Goal: Task Accomplishment & Management: Use online tool/utility

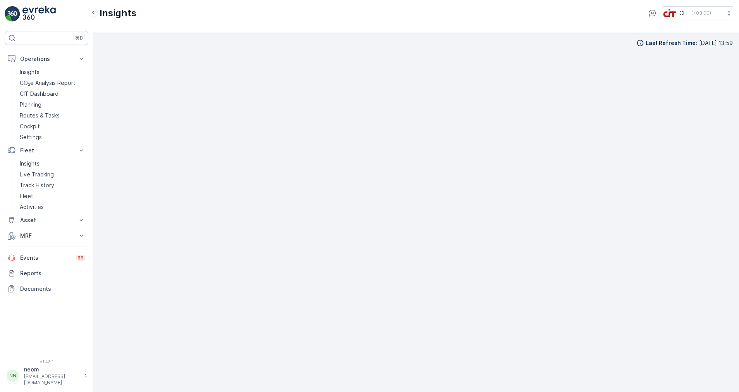
scroll to position [8, 0]
click at [28, 126] on p "Cockpit" at bounding box center [30, 126] width 20 height 8
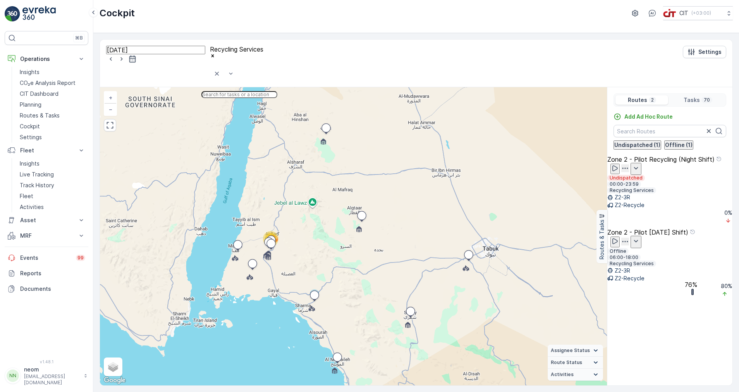
click at [267, 91] on input "text" at bounding box center [239, 94] width 76 height 7
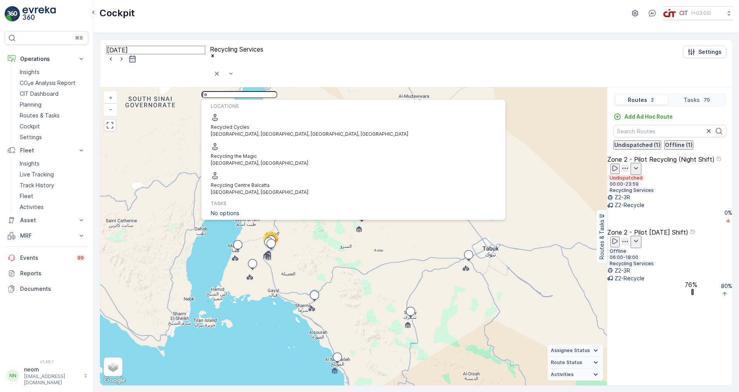
type input "r"
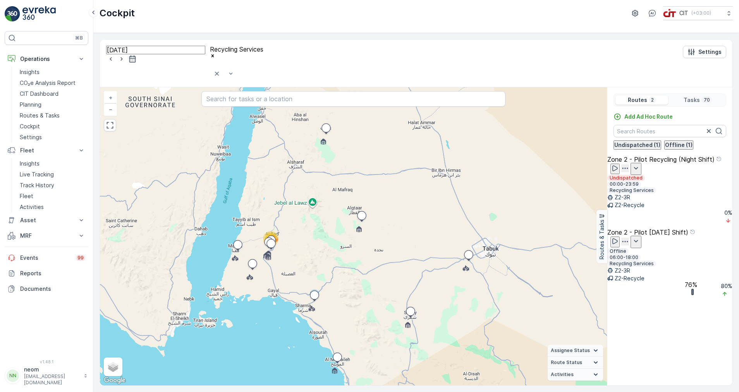
click at [351, 41] on div "16.08.2025 Recycling Services Settings" at bounding box center [416, 64] width 633 height 48
click at [666, 231] on p "Zone 2 - Pilot [DATE] Shift)" at bounding box center [648, 232] width 81 height 7
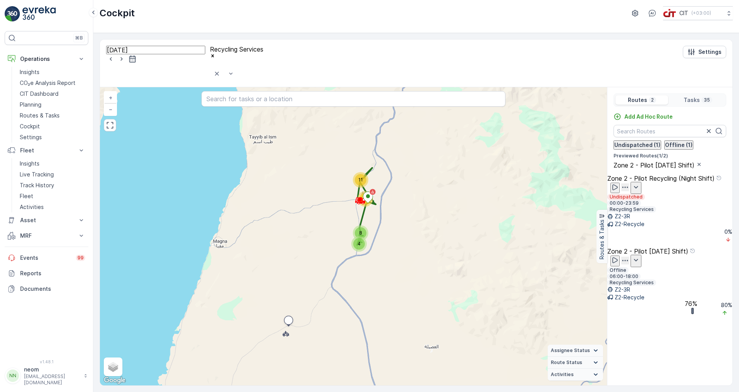
drag, startPoint x: 484, startPoint y: 215, endPoint x: 463, endPoint y: 217, distance: 21.4
click at [463, 217] on div "4 11 8 11 + − Satellite Roadmap Terrain Hybrid Leaflet Keyboard shortcuts Map D…" at bounding box center [353, 236] width 507 height 298
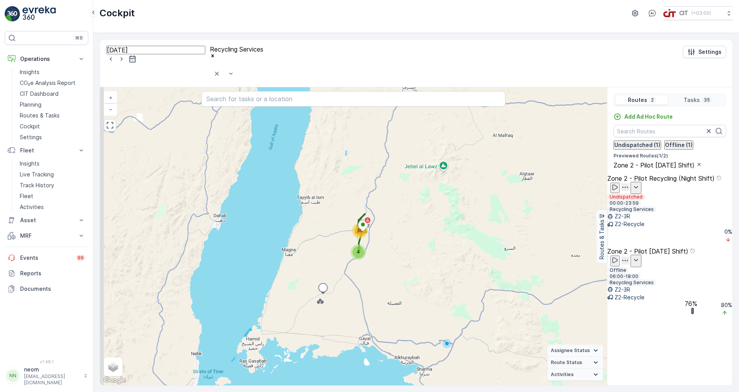
drag, startPoint x: 368, startPoint y: 205, endPoint x: 389, endPoint y: 224, distance: 27.7
click at [389, 224] on div "4 30 + − Satellite Roadmap Terrain Hybrid Leaflet Keyboard shortcuts Map Data M…" at bounding box center [353, 236] width 507 height 298
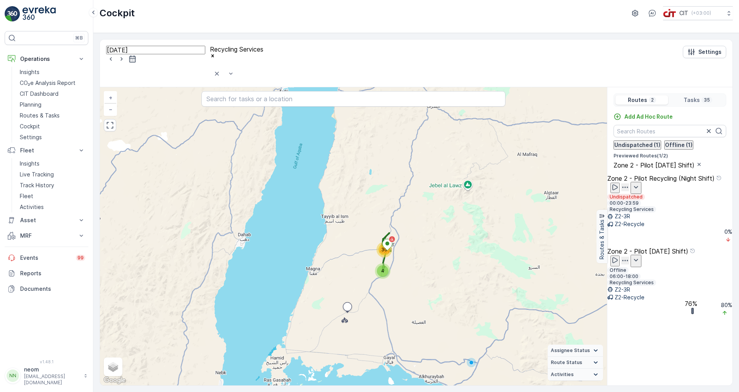
click at [397, 234] on div "4 30 + − Satellite Roadmap Terrain Hybrid Leaflet Keyboard shortcuts Map Data M…" at bounding box center [353, 236] width 507 height 298
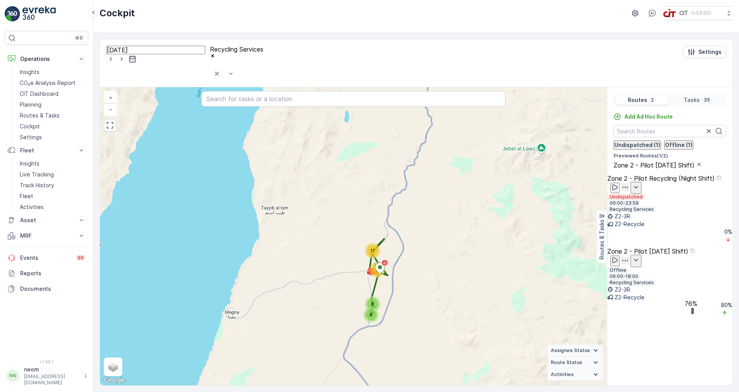
drag, startPoint x: 392, startPoint y: 234, endPoint x: 395, endPoint y: 265, distance: 31.1
click at [395, 267] on div "4 11 8 11 + − Satellite Roadmap Terrain Hybrid Leaflet Keyboard shortcuts Map D…" at bounding box center [353, 236] width 507 height 298
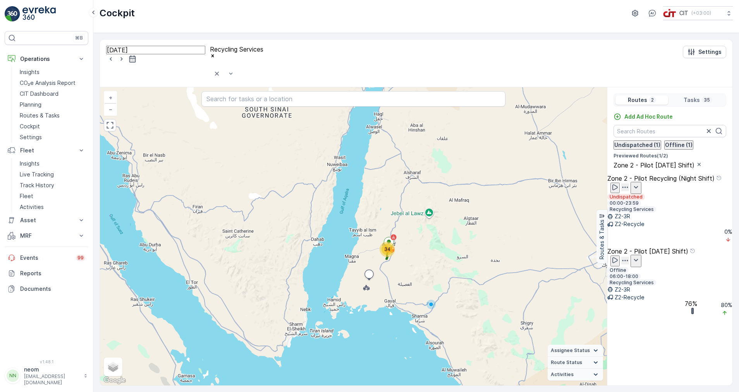
drag, startPoint x: 425, startPoint y: 214, endPoint x: 418, endPoint y: 186, distance: 29.3
click at [418, 186] on div "34 + − Satellite Roadmap Terrain Hybrid Leaflet Keyboard shortcuts Map Data Map…" at bounding box center [353, 236] width 507 height 298
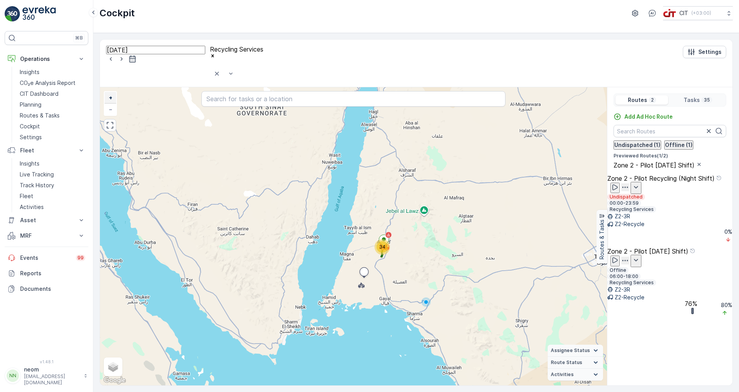
click at [111, 94] on span "+" at bounding box center [110, 97] width 3 height 7
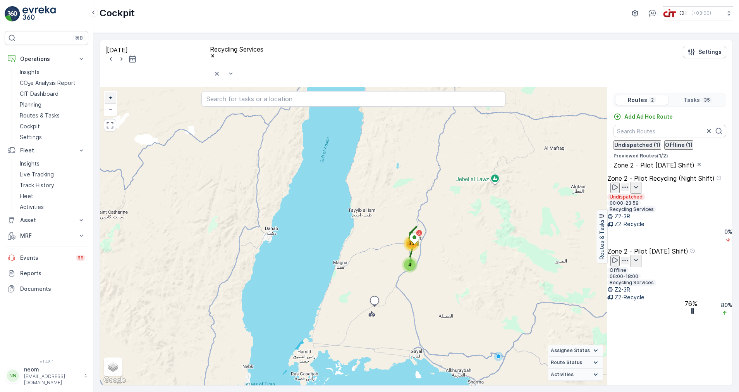
click at [111, 94] on span "+" at bounding box center [110, 97] width 3 height 7
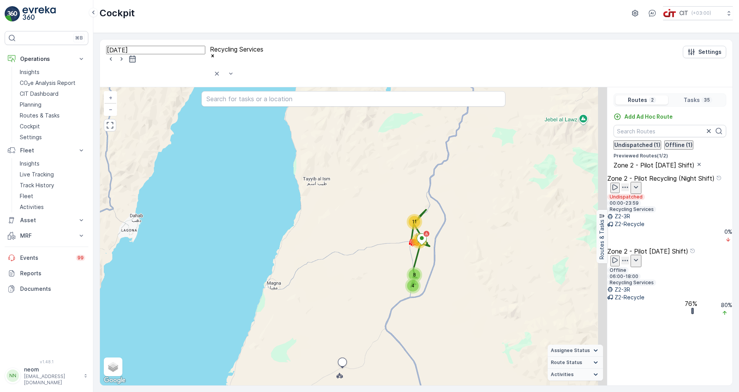
drag, startPoint x: 339, startPoint y: 179, endPoint x: 327, endPoint y: 179, distance: 12.4
click at [327, 179] on div "4 11 8 11 + − Satellite Roadmap Terrain Hybrid Leaflet Keyboard shortcuts Map D…" at bounding box center [353, 236] width 507 height 298
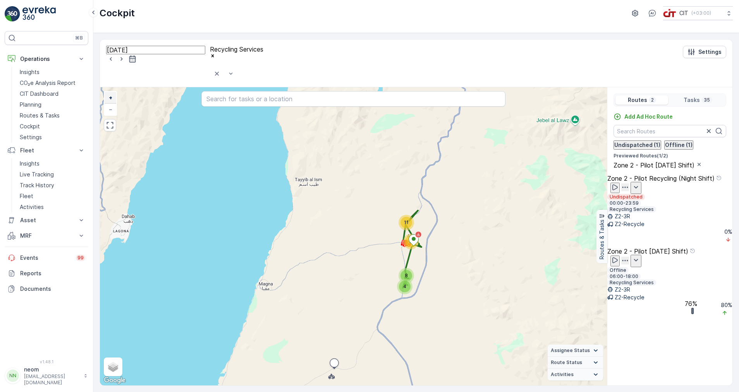
click at [112, 94] on span "+" at bounding box center [110, 97] width 3 height 7
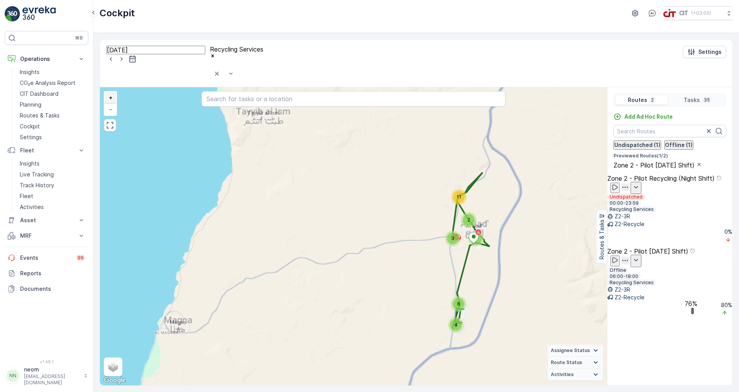
click at [112, 94] on span "+" at bounding box center [110, 97] width 3 height 7
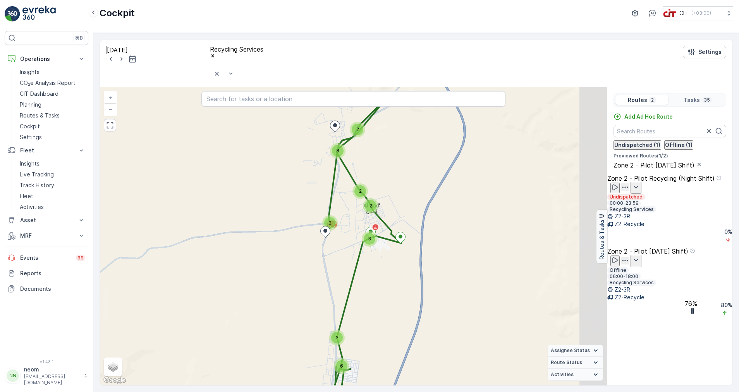
drag, startPoint x: 337, startPoint y: 214, endPoint x: 217, endPoint y: 222, distance: 120.4
click at [217, 222] on div "4 2 8 6 2 2 2 2 3 + − Satellite Roadmap Terrain Hybrid Leaflet Keyboard shortcu…" at bounding box center [353, 236] width 507 height 298
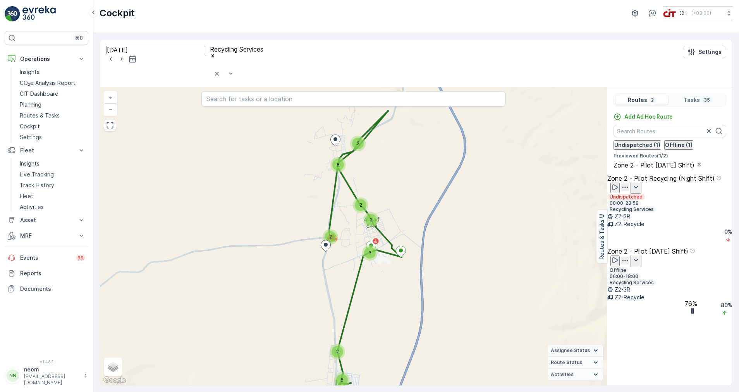
drag, startPoint x: 433, startPoint y: 321, endPoint x: 456, endPoint y: 302, distance: 29.7
click at [456, 303] on div "4 2 8 6 2 2 2 2 3 + − Satellite Roadmap Terrain Hybrid Leaflet Keyboard shortcu…" at bounding box center [353, 236] width 507 height 298
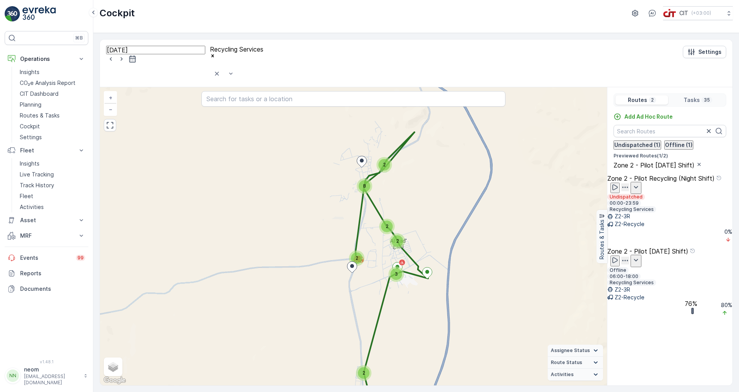
drag, startPoint x: 249, startPoint y: 222, endPoint x: 268, endPoint y: 256, distance: 39.4
click at [268, 256] on div "4 2 8 6 2 2 2 2 3 + − Satellite Roadmap Terrain Hybrid Leaflet Keyboard shortcu…" at bounding box center [353, 236] width 507 height 298
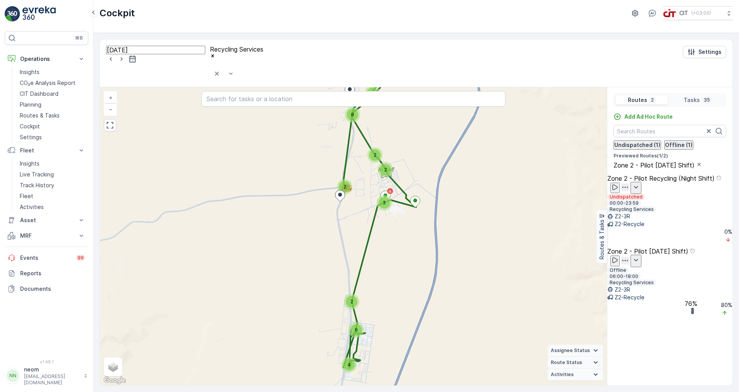
drag, startPoint x: 358, startPoint y: 295, endPoint x: 349, endPoint y: 227, distance: 68.8
click at [349, 227] on div "4 2 8 6 2 2 2 2 3 + − Satellite Roadmap Terrain Hybrid Leaflet Keyboard shortcu…" at bounding box center [353, 236] width 507 height 298
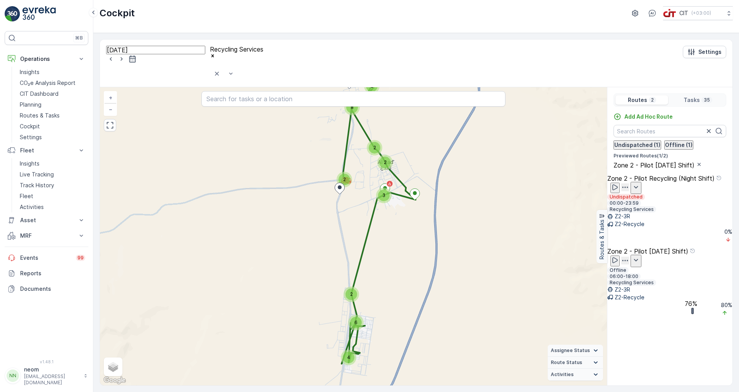
drag, startPoint x: 409, startPoint y: 277, endPoint x: 406, endPoint y: 255, distance: 22.6
click at [406, 255] on div "4 2 8 6 2 2 2 2 3 + − Satellite Roadmap Terrain Hybrid Leaflet Keyboard shortcu…" at bounding box center [353, 236] width 507 height 298
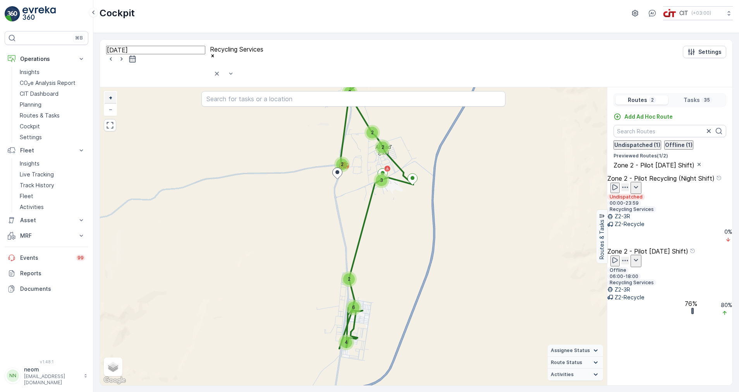
click at [112, 94] on span "+" at bounding box center [110, 97] width 3 height 7
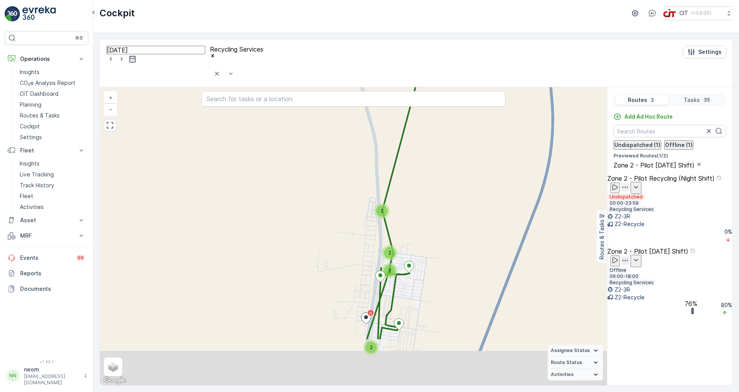
drag, startPoint x: 213, startPoint y: 229, endPoint x: 252, endPoint y: 127, distance: 108.5
click at [252, 127] on div "2 8 2 2 2 2 2 2 2 + − Satellite Roadmap Terrain Hybrid Leaflet Keyboard shortcu…" at bounding box center [353, 236] width 507 height 298
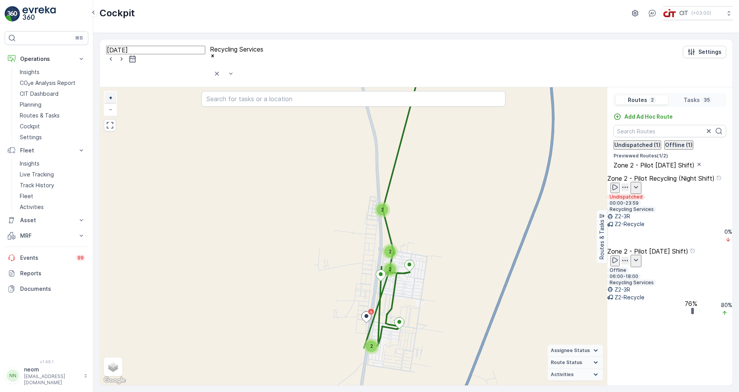
click at [113, 92] on link "+" at bounding box center [111, 98] width 12 height 12
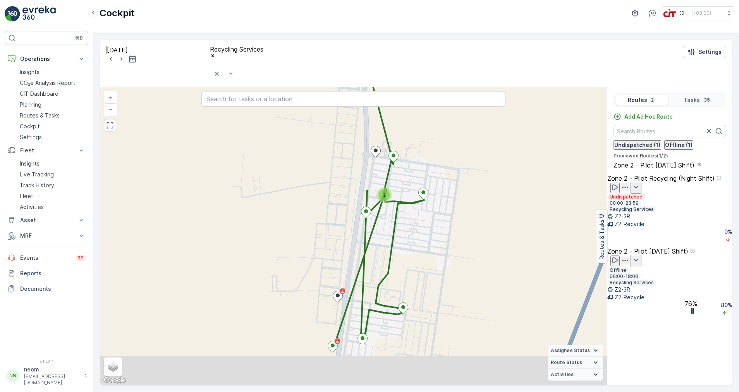
drag, startPoint x: 327, startPoint y: 253, endPoint x: 286, endPoint y: 164, distance: 98.3
click at [286, 164] on div "3 4 2 2 2 2 + − Satellite Roadmap Terrain Hybrid Leaflet Keyboard shortcuts Map…" at bounding box center [353, 236] width 507 height 298
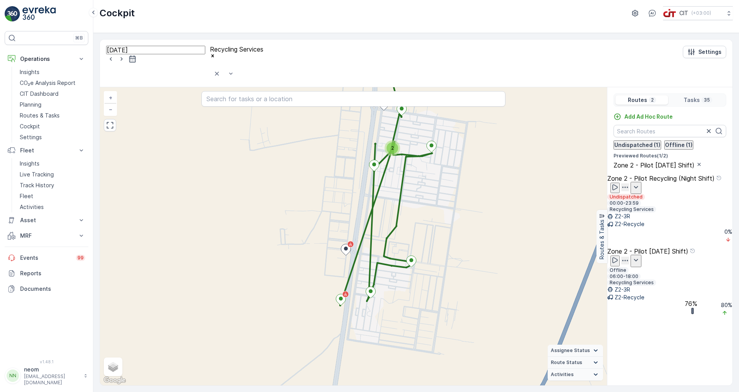
drag, startPoint x: 315, startPoint y: 215, endPoint x: 379, endPoint y: 212, distance: 63.6
click at [379, 212] on div "3 4 2 2 2 2 + − Satellite Roadmap Terrain Hybrid Leaflet Keyboard shortcuts Map…" at bounding box center [353, 236] width 507 height 298
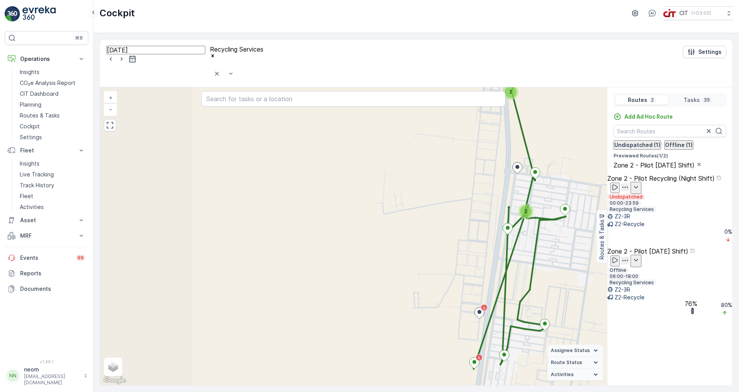
click at [382, 213] on div "3 4 2 2 2 2 + − Satellite Roadmap Terrain Hybrid Leaflet Keyboard shortcuts Map…" at bounding box center [353, 236] width 507 height 298
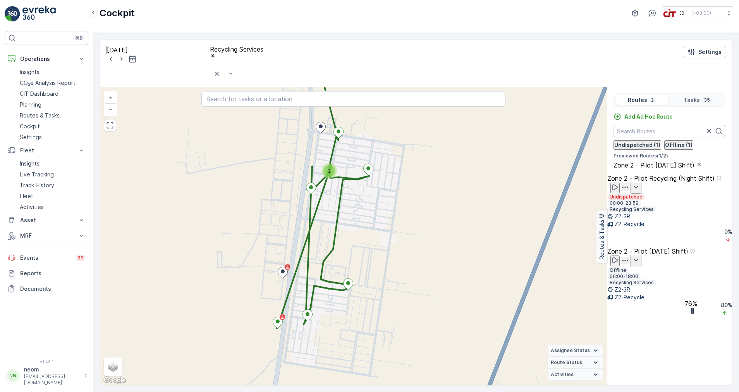
drag, startPoint x: 466, startPoint y: 255, endPoint x: 270, endPoint y: 220, distance: 199.1
click at [270, 220] on div "3 4 2 2 2 2 + − Satellite Roadmap Terrain Hybrid Leaflet Keyboard shortcuts Map…" at bounding box center [353, 236] width 507 height 298
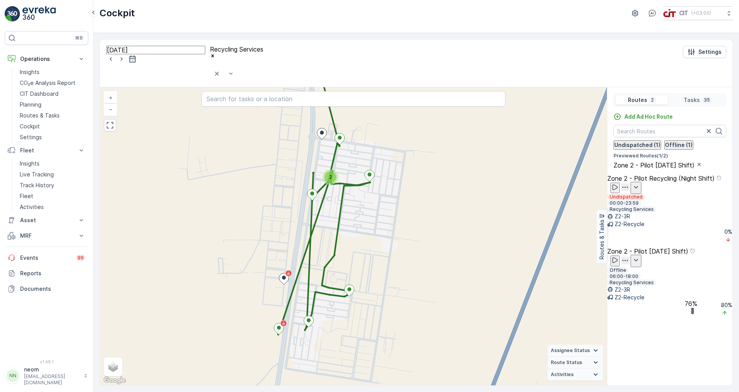
click at [629, 256] on icon "button" at bounding box center [625, 260] width 8 height 8
click at [705, 270] on span "See More Details" at bounding box center [705, 274] width 45 height 8
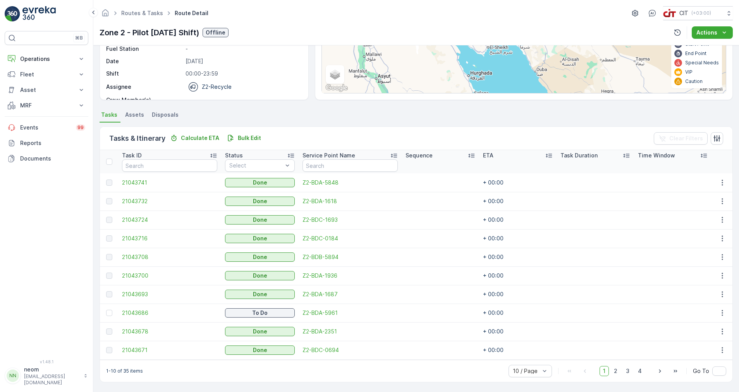
scroll to position [107, 0]
click at [529, 351] on span "50 / Page" at bounding box center [526, 353] width 26 height 6
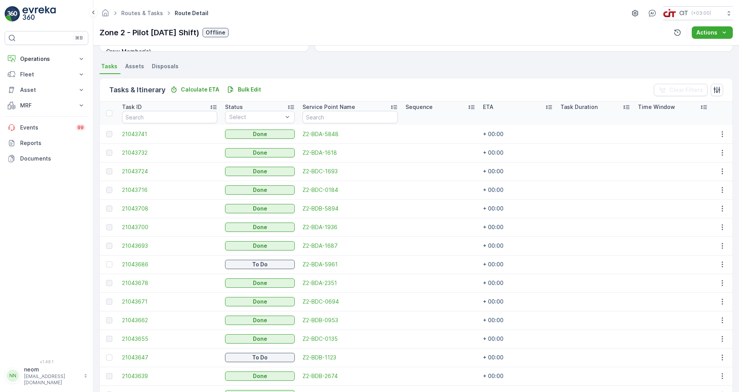
scroll to position [159, 0]
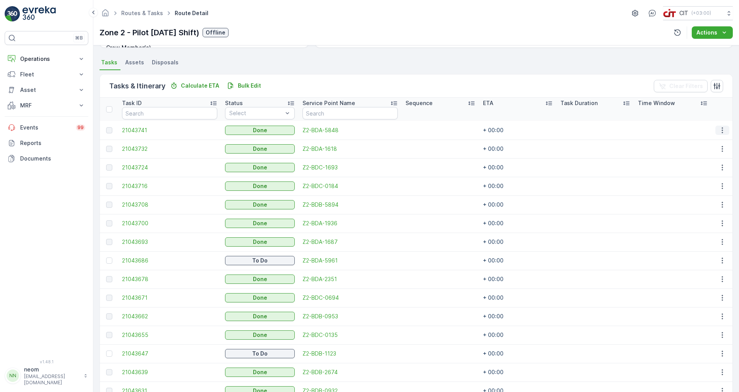
click at [719, 130] on icon "button" at bounding box center [723, 130] width 8 height 8
click at [718, 140] on span "See More Details" at bounding box center [713, 142] width 45 height 8
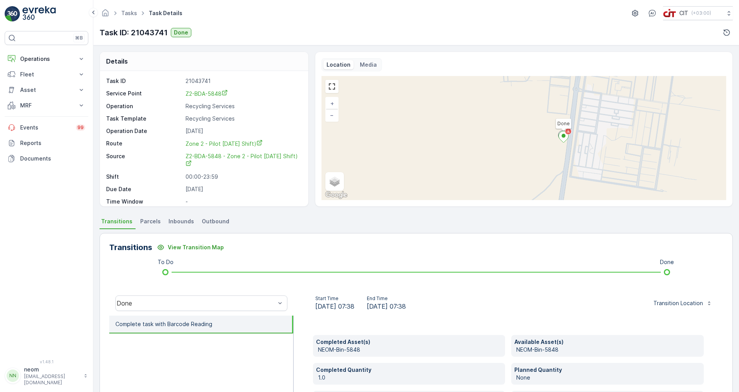
drag, startPoint x: 578, startPoint y: 163, endPoint x: 547, endPoint y: 158, distance: 31.0
click at [547, 158] on div "Done + − Satellite Roadmap Terrain Hybrid Leaflet Keyboard shortcuts Map Data M…" at bounding box center [524, 138] width 405 height 124
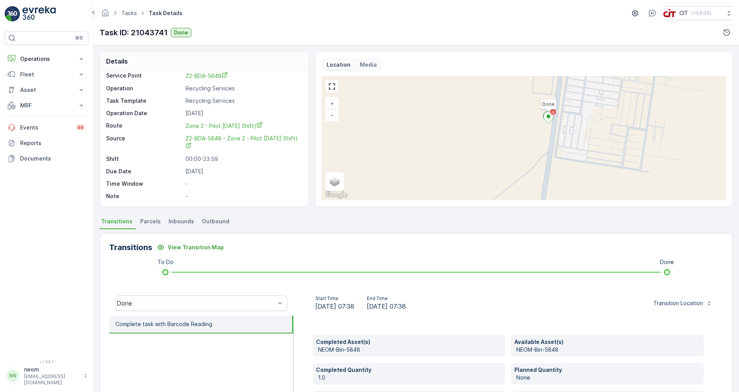
drag, startPoint x: 543, startPoint y: 173, endPoint x: 526, endPoint y: 154, distance: 26.1
click at [526, 154] on div "Done + − Satellite Roadmap Terrain Hybrid Leaflet Keyboard shortcuts Map Data M…" at bounding box center [524, 138] width 405 height 124
click at [546, 116] on ellipse at bounding box center [548, 116] width 4 height 4
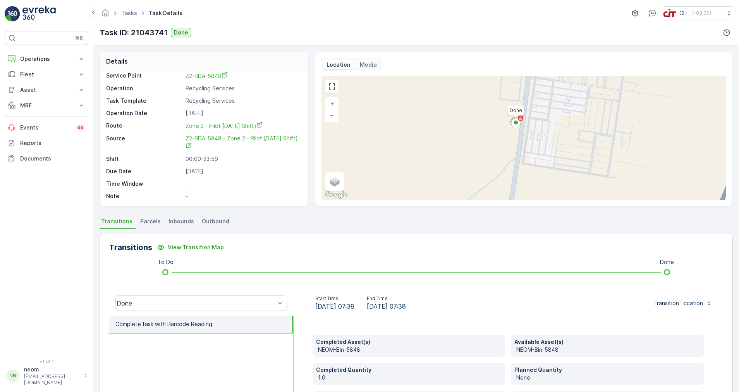
drag, startPoint x: 522, startPoint y: 122, endPoint x: 494, endPoint y: 132, distance: 30.2
click at [494, 132] on div "Done + − Satellite Roadmap Terrain Hybrid Leaflet Keyboard shortcuts Map Data M…" at bounding box center [524, 138] width 405 height 124
click at [331, 105] on span "+" at bounding box center [331, 103] width 3 height 7
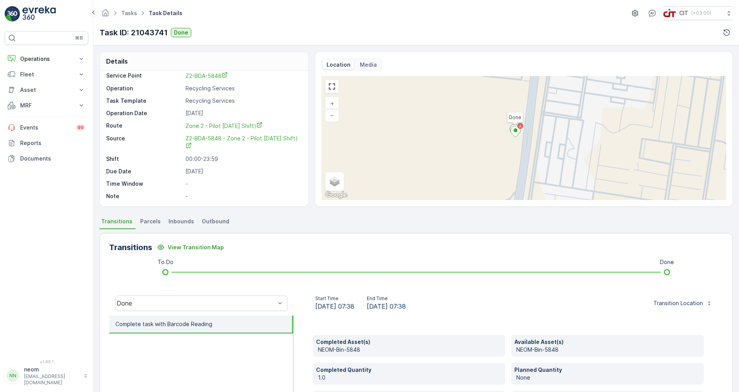
drag, startPoint x: 453, startPoint y: 139, endPoint x: 453, endPoint y: 147, distance: 7.4
click at [453, 147] on div "Done + − Satellite Roadmap Terrain Hybrid Leaflet Keyboard shortcuts Map Data M…" at bounding box center [524, 138] width 405 height 124
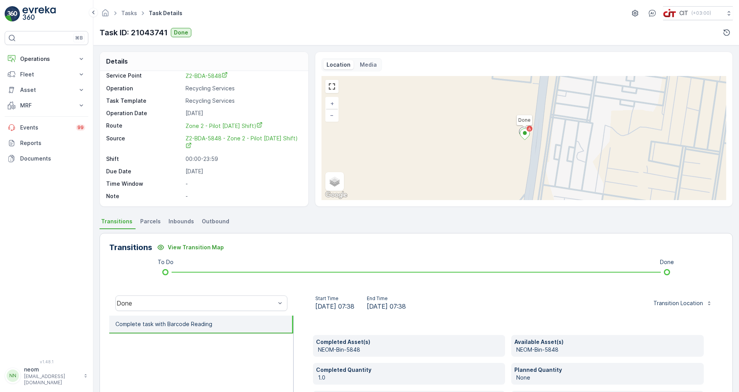
drag, startPoint x: 468, startPoint y: 161, endPoint x: 476, endPoint y: 169, distance: 11.2
click at [476, 169] on div "Done + − Satellite Roadmap Terrain Hybrid Leaflet Keyboard shortcuts Map Data M…" at bounding box center [524, 138] width 405 height 124
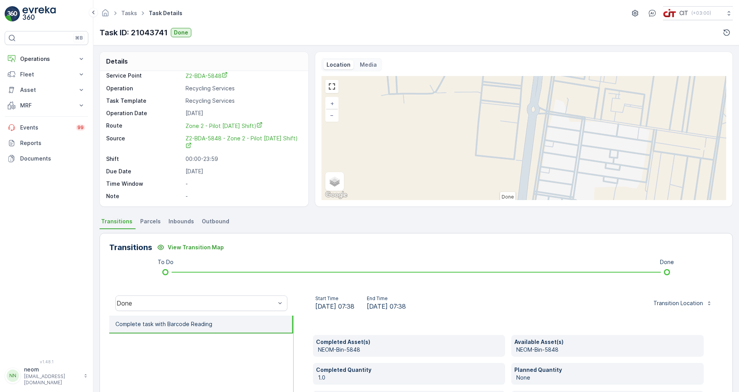
drag, startPoint x: 466, startPoint y: 123, endPoint x: 457, endPoint y: 180, distance: 57.7
click at [452, 193] on div "Done + − Satellite Roadmap Terrain Hybrid Leaflet Keyboard shortcuts Map Data M…" at bounding box center [524, 138] width 405 height 124
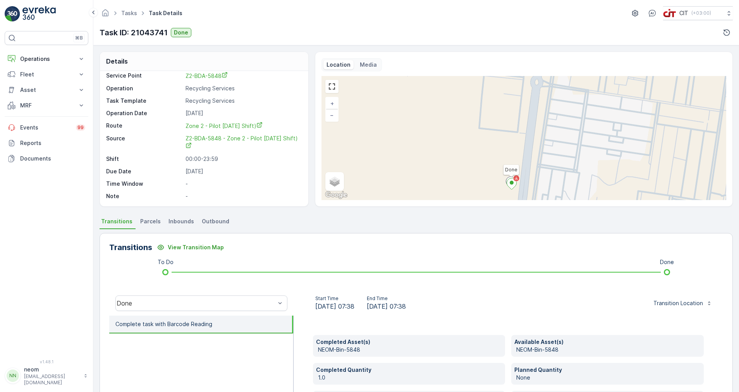
drag, startPoint x: 465, startPoint y: 133, endPoint x: 468, endPoint y: 74, distance: 59.7
click at [468, 74] on div "Location Media Done + − Satellite Roadmap Terrain Hybrid Leaflet Keyboard short…" at bounding box center [524, 129] width 405 height 142
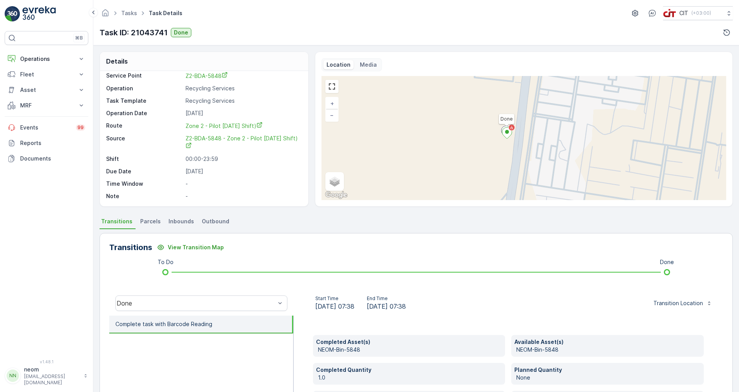
drag, startPoint x: 468, startPoint y: 150, endPoint x: 460, endPoint y: 131, distance: 21.0
click at [460, 131] on div "Done + − Satellite Roadmap Terrain Hybrid Leaflet Keyboard shortcuts Map Data M…" at bounding box center [524, 138] width 405 height 124
click at [330, 104] on span "+" at bounding box center [331, 103] width 3 height 7
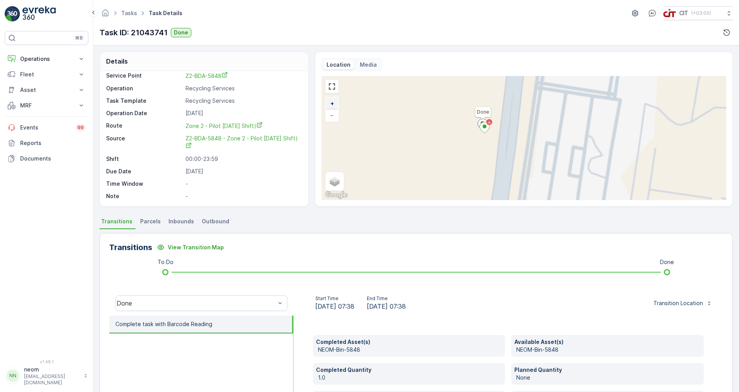
click at [330, 104] on span "+" at bounding box center [331, 103] width 3 height 7
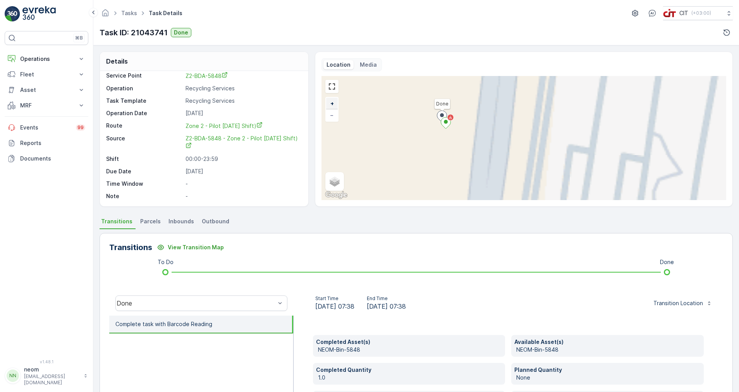
click at [330, 104] on span "+" at bounding box center [331, 103] width 3 height 7
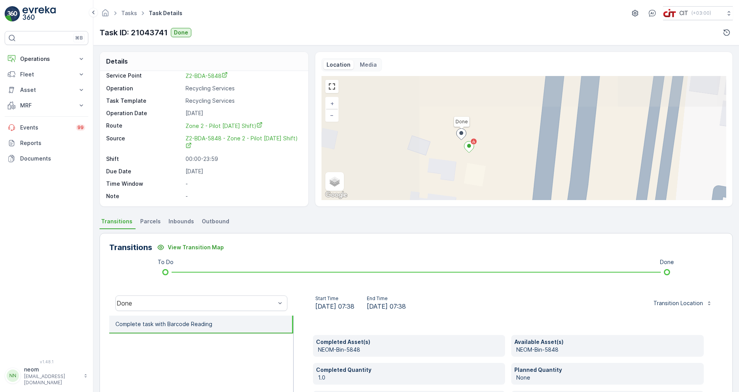
drag, startPoint x: 400, startPoint y: 118, endPoint x: 501, endPoint y: 152, distance: 107.1
click at [501, 152] on div "Done + − Satellite Roadmap Terrain Hybrid Leaflet Keyboard shortcuts Map Data M…" at bounding box center [524, 138] width 405 height 124
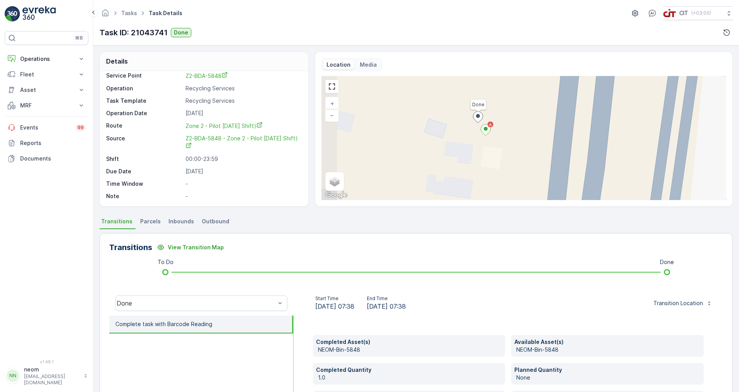
drag, startPoint x: 423, startPoint y: 147, endPoint x: 439, endPoint y: 129, distance: 24.1
click at [439, 129] on div "Done + − Satellite Roadmap Terrain Hybrid Leaflet Keyboard shortcuts Map Data M…" at bounding box center [524, 138] width 405 height 124
click at [333, 103] on span "+" at bounding box center [331, 103] width 3 height 7
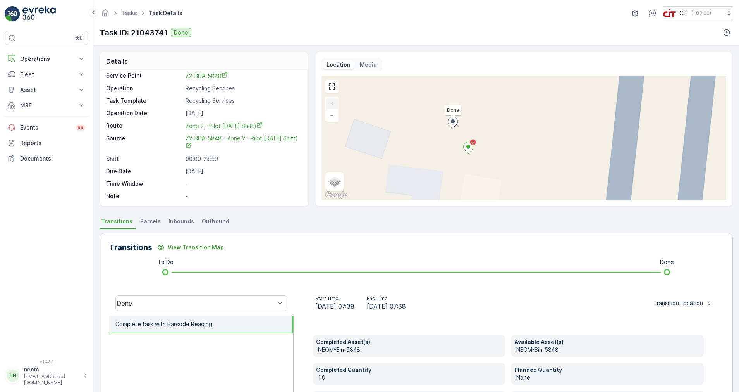
drag, startPoint x: 413, startPoint y: 122, endPoint x: 434, endPoint y: 141, distance: 27.7
click at [434, 141] on div "Done + − Satellite Roadmap Terrain Hybrid Leaflet Keyboard shortcuts Map Data M…" at bounding box center [524, 138] width 405 height 124
click at [467, 148] on ellipse at bounding box center [468, 147] width 4 height 4
click at [449, 123] on icon at bounding box center [453, 122] width 10 height 11
click at [440, 129] on div "Done + − Satellite Roadmap Terrain Hybrid Leaflet Keyboard shortcuts Map Data M…" at bounding box center [524, 138] width 405 height 124
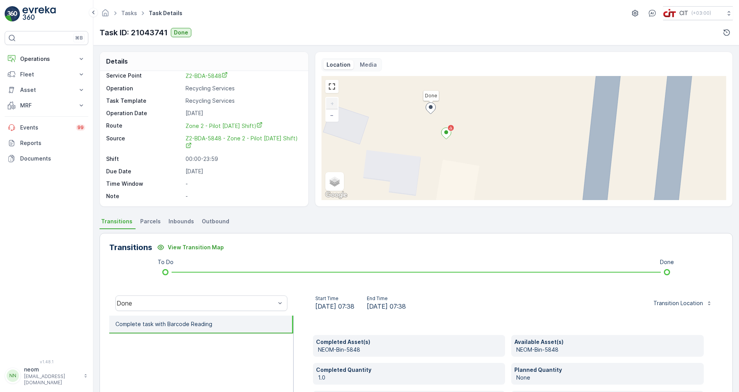
drag, startPoint x: 448, startPoint y: 136, endPoint x: 425, endPoint y: 121, distance: 26.3
click at [425, 121] on div "Done + − Satellite Roadmap Terrain Hybrid Leaflet Keyboard shortcuts Map Data M…" at bounding box center [524, 138] width 405 height 124
click at [431, 107] on ellipse at bounding box center [431, 107] width 4 height 4
click at [449, 107] on div "Done + − Satellite Roadmap Terrain Hybrid Leaflet Keyboard shortcuts Map Data M…" at bounding box center [524, 138] width 405 height 124
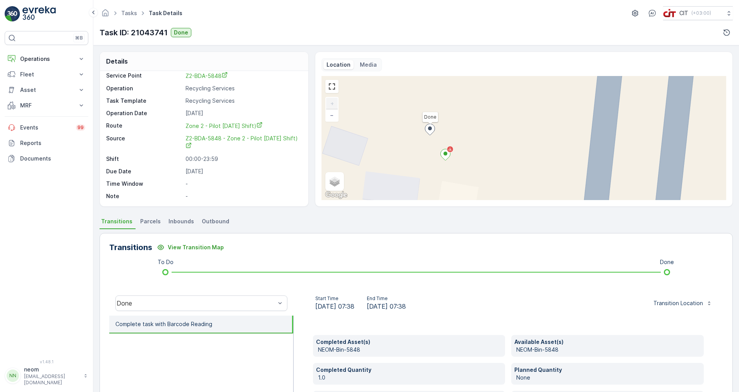
drag, startPoint x: 451, startPoint y: 117, endPoint x: 451, endPoint y: 130, distance: 13.6
click at [451, 130] on div "Done + − Satellite Roadmap Terrain Hybrid Leaflet Keyboard shortcuts Map Data M…" at bounding box center [524, 138] width 405 height 124
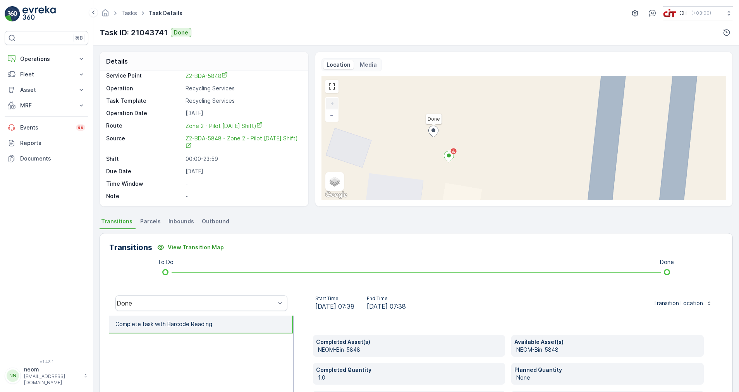
click at [434, 133] on icon at bounding box center [434, 131] width 10 height 11
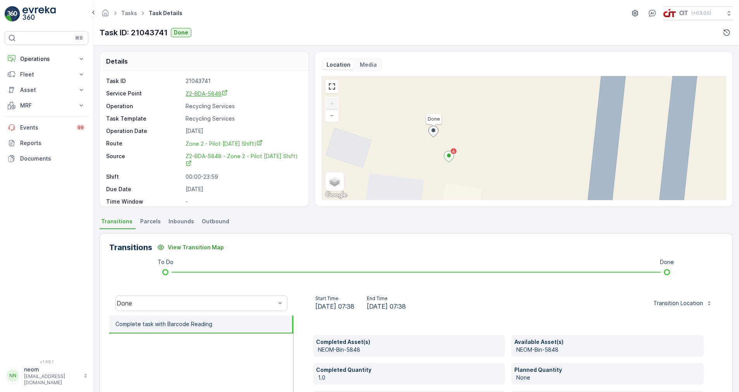
click at [208, 92] on span "Z2-BDA-5848" at bounding box center [207, 93] width 42 height 7
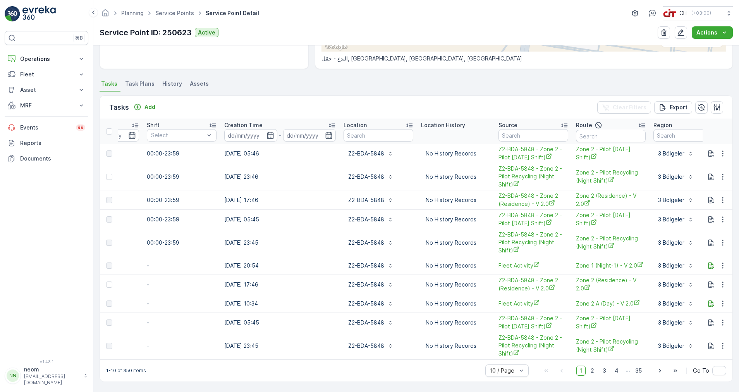
scroll to position [0, 551]
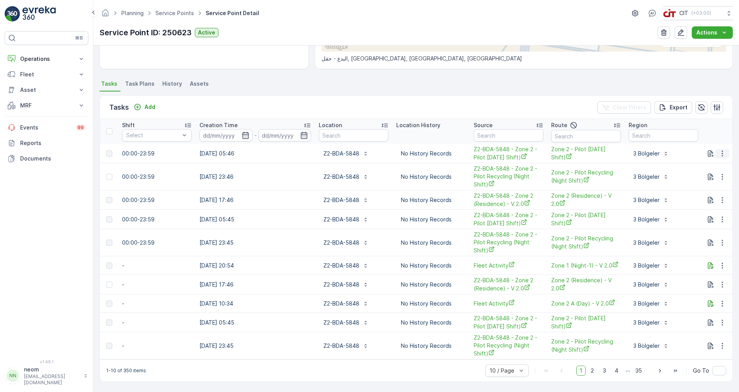
click at [722, 150] on icon "button" at bounding box center [722, 153] width 1 height 6
click at [716, 142] on span "See More Details" at bounding box center [713, 142] width 45 height 8
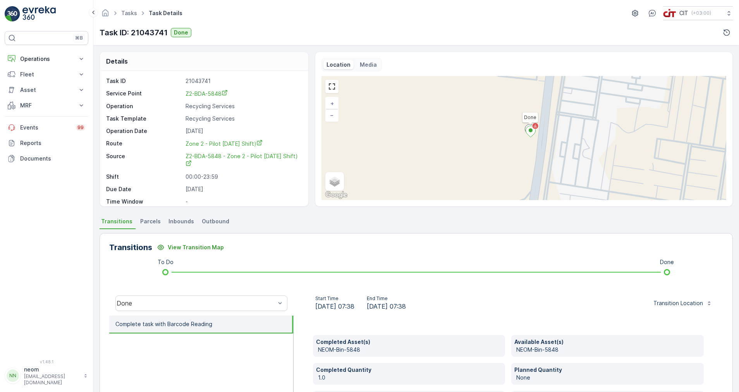
drag, startPoint x: 500, startPoint y: 154, endPoint x: 507, endPoint y: 153, distance: 7.1
click at [507, 153] on div "Done + − Satellite Roadmap Terrain Hybrid Leaflet Keyboard shortcuts Map Data M…" at bounding box center [524, 138] width 405 height 124
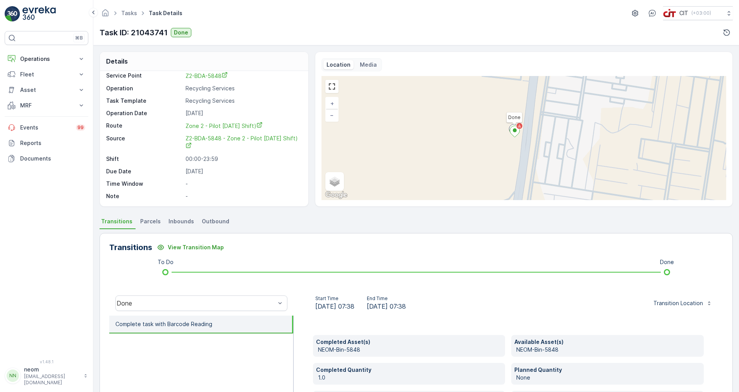
drag, startPoint x: 503, startPoint y: 161, endPoint x: 487, endPoint y: 161, distance: 15.9
click at [487, 161] on div "Done + − Satellite Roadmap Terrain Hybrid Leaflet Keyboard shortcuts Map Data M…" at bounding box center [524, 138] width 405 height 124
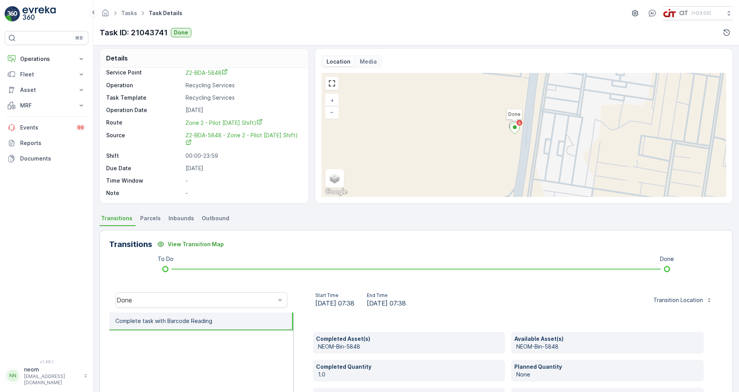
scroll to position [0, 0]
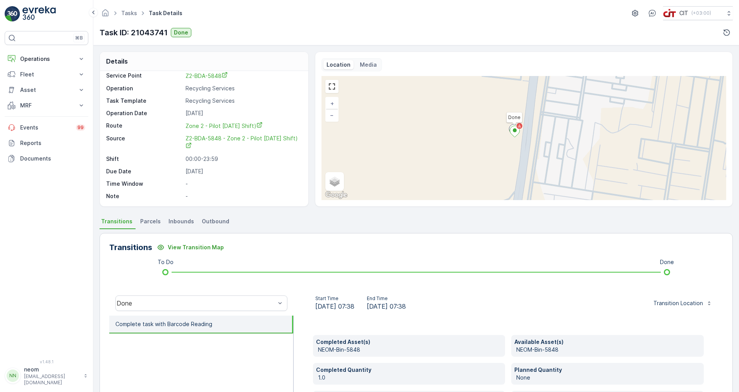
click at [516, 129] on icon at bounding box center [515, 131] width 10 height 11
click at [515, 132] on ellipse at bounding box center [515, 130] width 4 height 4
click at [426, 19] on div "Tasks Task Details CIT ( +03:00 )" at bounding box center [416, 13] width 633 height 14
click at [516, 130] on icon at bounding box center [515, 131] width 10 height 11
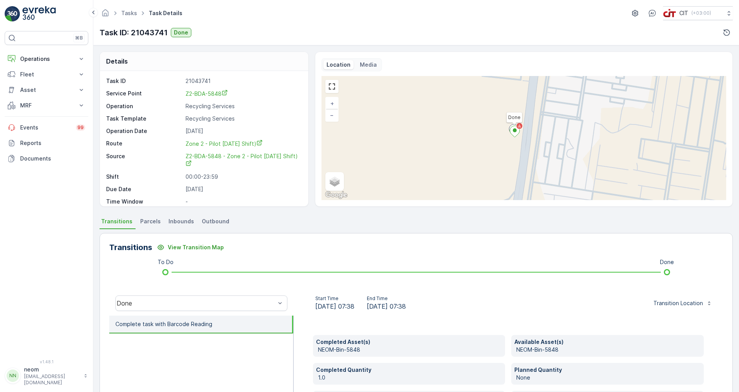
scroll to position [18, 0]
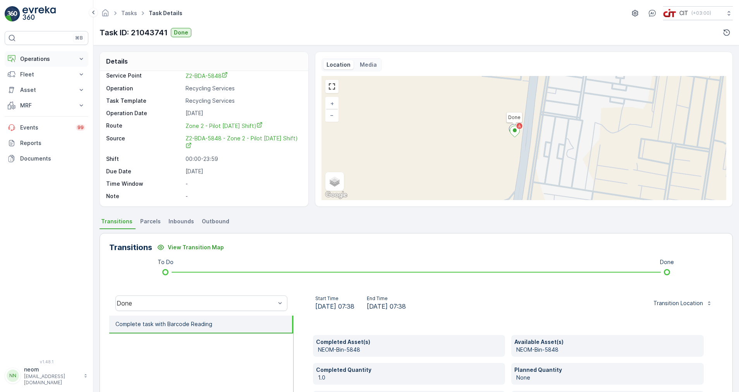
click at [52, 57] on p "Operations" at bounding box center [46, 59] width 53 height 8
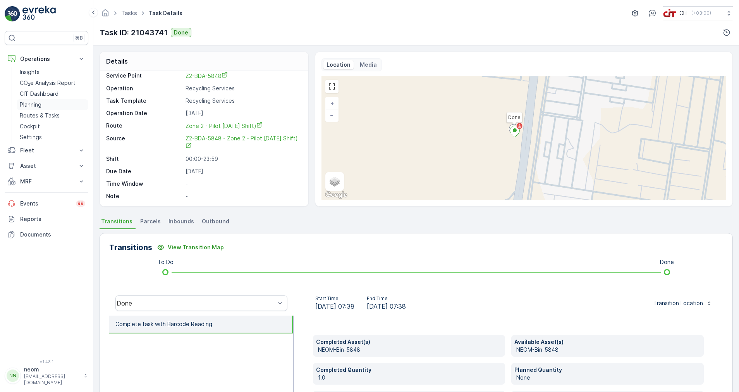
click at [35, 103] on p "Planning" at bounding box center [31, 105] width 22 height 8
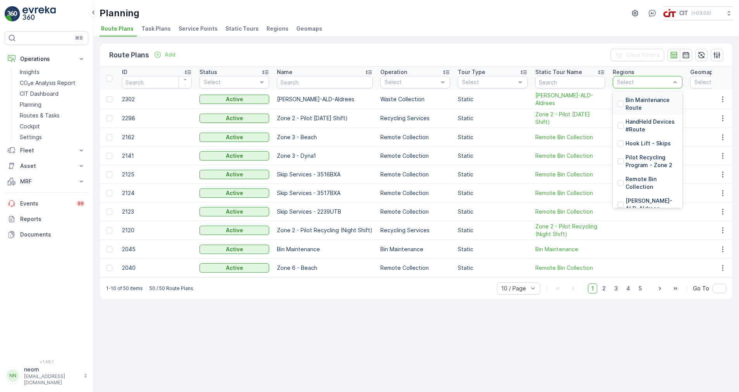
click at [653, 82] on div at bounding box center [643, 82] width 55 height 6
click at [656, 159] on p "Pilot Recycling Program - Zone 2" at bounding box center [652, 160] width 52 height 15
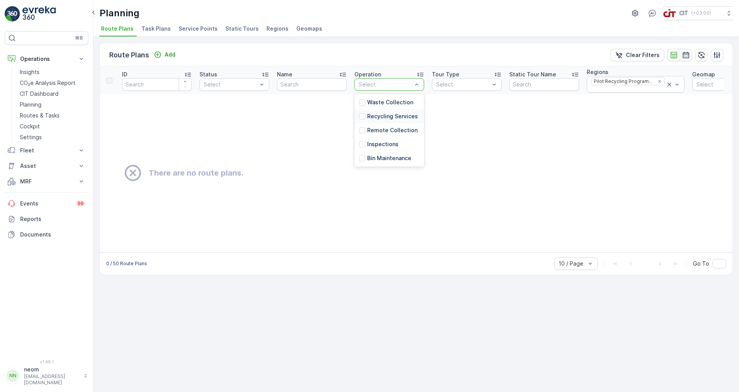
click at [405, 111] on div "Recycling Services" at bounding box center [390, 116] width 70 height 14
click at [192, 26] on span "Service Points" at bounding box center [198, 29] width 39 height 8
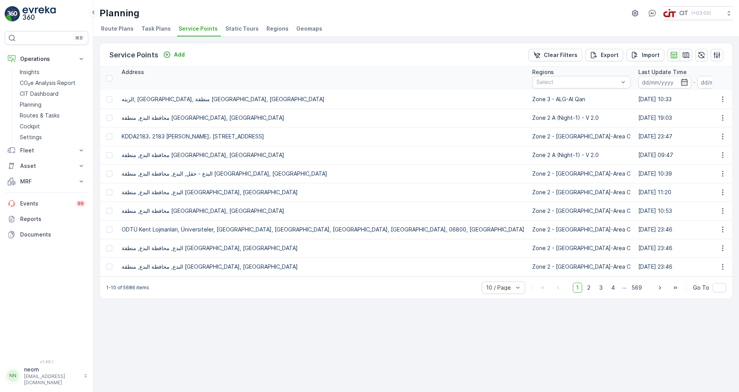
scroll to position [0, 722]
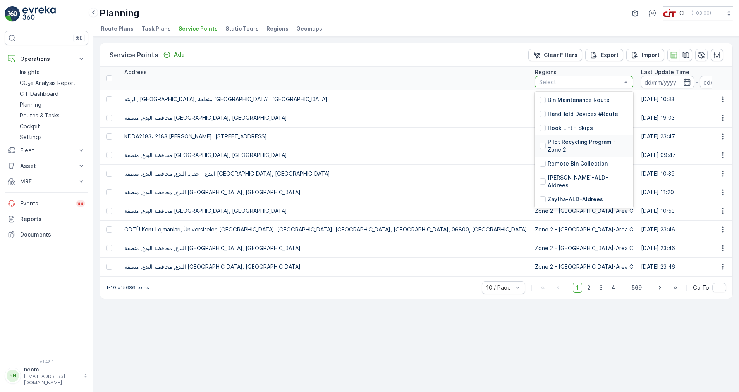
click at [548, 153] on p "Pilot Recycling Program - Zone 2" at bounding box center [588, 145] width 81 height 15
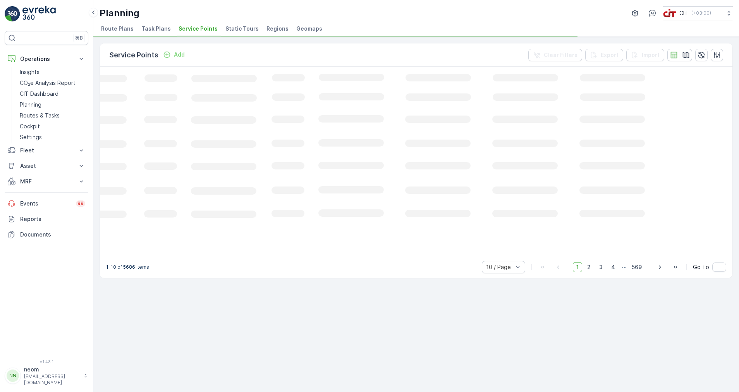
scroll to position [0, 111]
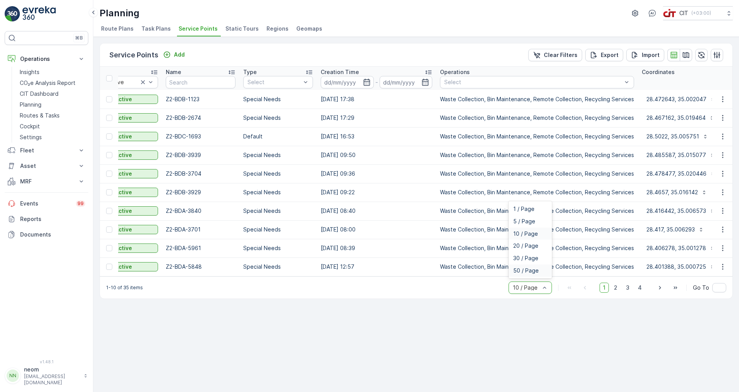
click at [529, 274] on span "50 / Page" at bounding box center [526, 270] width 26 height 6
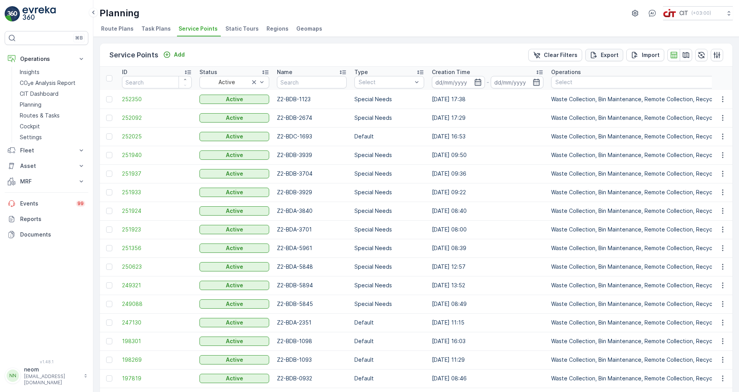
click at [607, 54] on p "Export" at bounding box center [610, 55] width 18 height 8
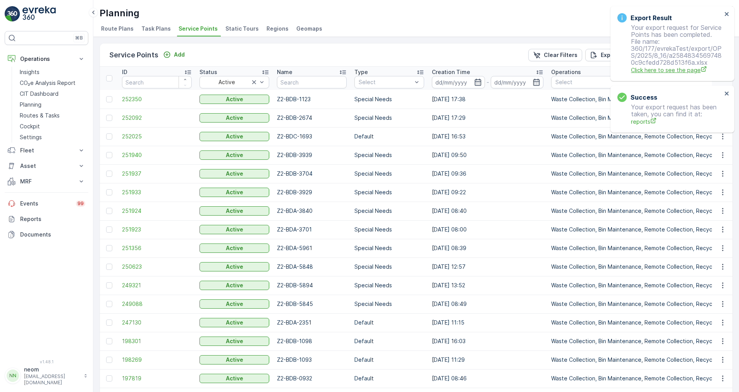
click at [680, 70] on span "Click here to see the page" at bounding box center [676, 70] width 91 height 8
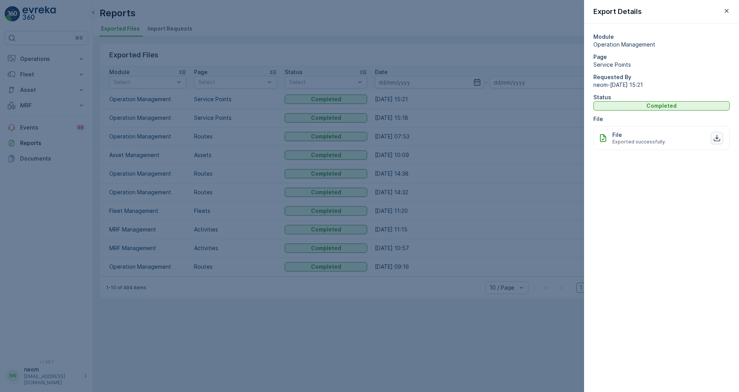
click at [717, 138] on icon "button" at bounding box center [717, 138] width 8 height 8
